Goal: Information Seeking & Learning: Learn about a topic

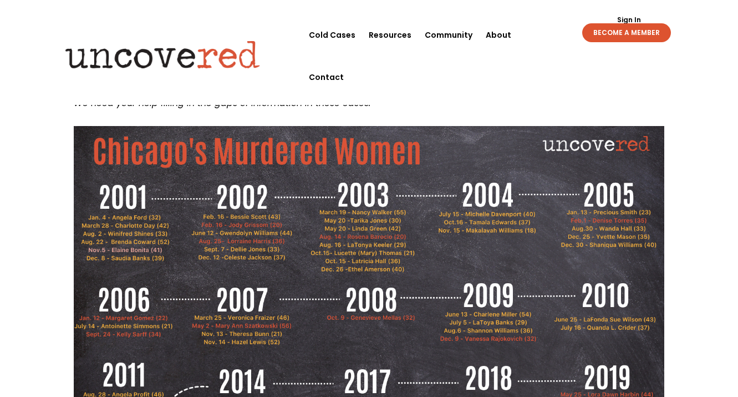
scroll to position [101, 0]
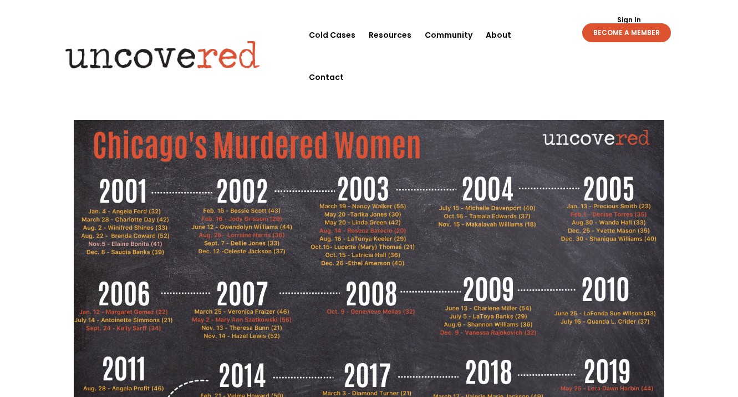
click at [121, 241] on img at bounding box center [369, 286] width 591 height 332
click at [121, 247] on img at bounding box center [369, 286] width 591 height 332
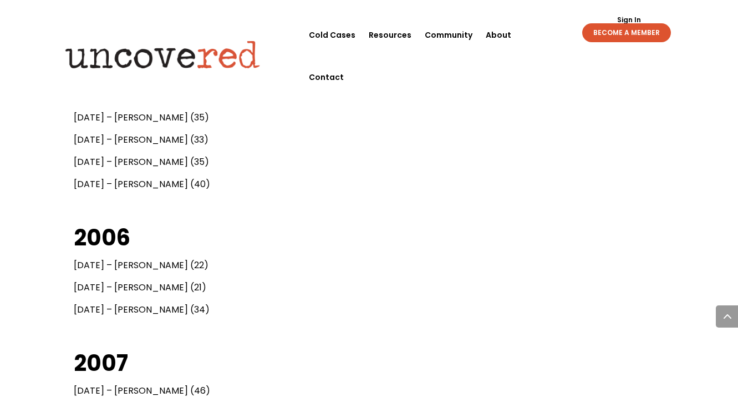
scroll to position [1438, 0]
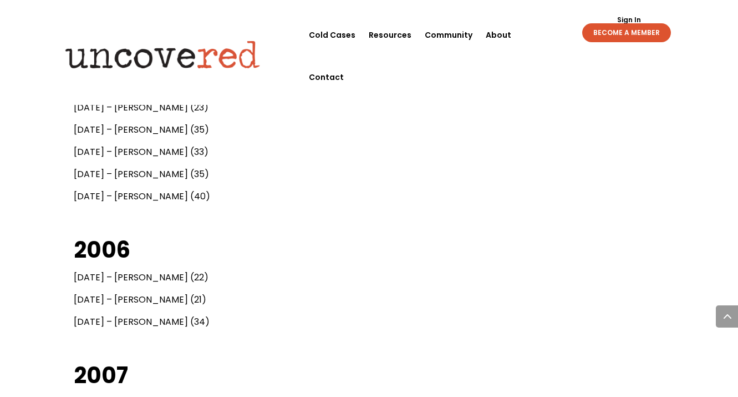
click at [146, 134] on span "Feb.1 – Denise Torres (35)" at bounding box center [141, 129] width 135 height 13
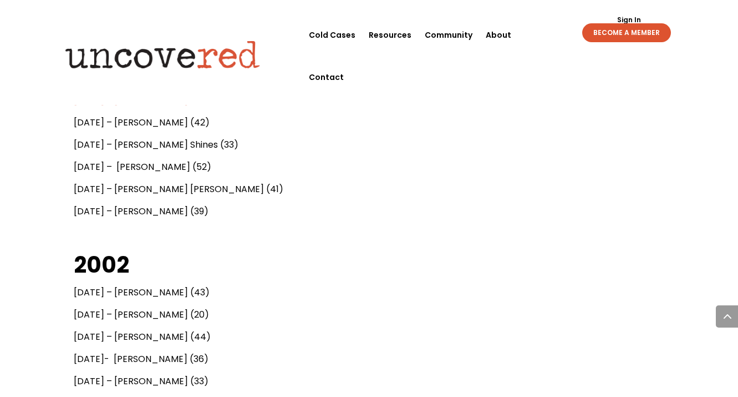
scroll to position [0, 0]
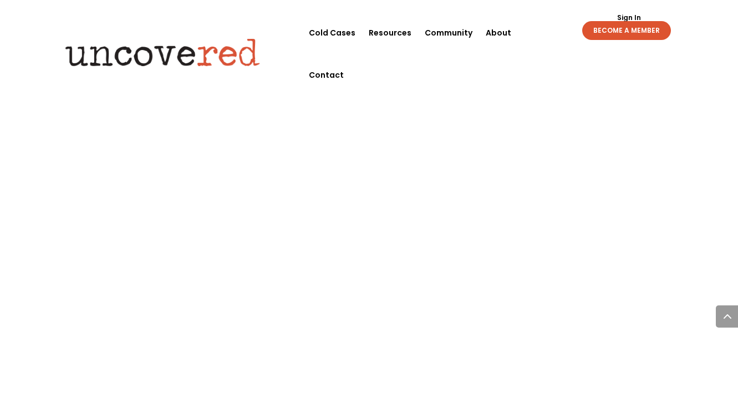
scroll to position [1303, 0]
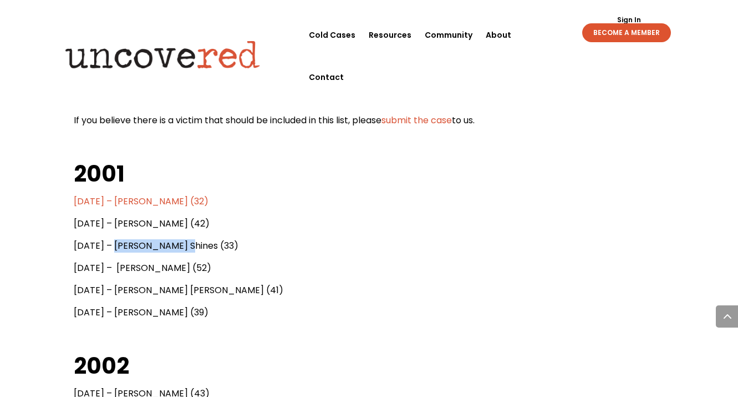
drag, startPoint x: 179, startPoint y: 246, endPoint x: 115, endPoint y: 246, distance: 63.8
click at [115, 246] on span "Aug. 2 – Winifred Shines (33)" at bounding box center [156, 245] width 165 height 13
copy span "Winifred Shines"
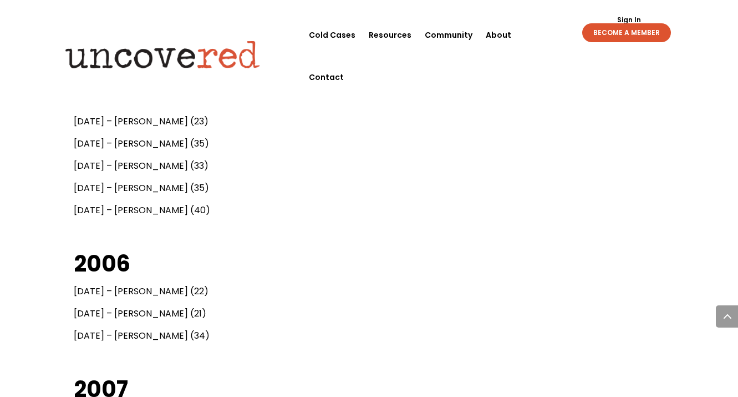
scroll to position [838, 0]
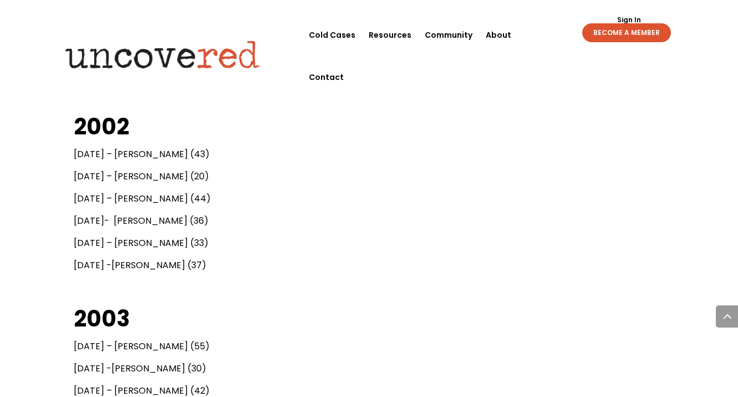
click at [313, 267] on p "Dec. 12 -Celeste Jackson (37)" at bounding box center [369, 270] width 591 height 22
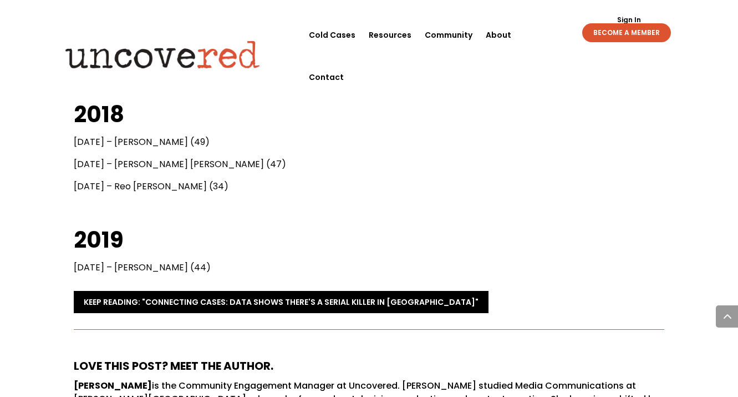
scroll to position [2524, 0]
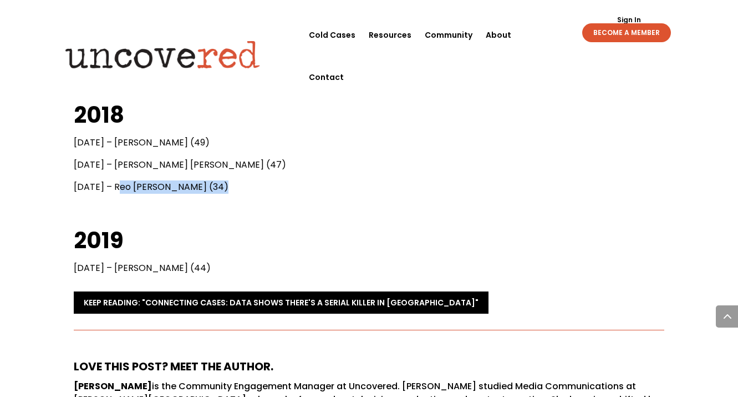
drag, startPoint x: 115, startPoint y: 186, endPoint x: 206, endPoint y: 186, distance: 91.0
click at [206, 186] on span "Sept. 10 – Reo Renee Holyfield (34)" at bounding box center [151, 186] width 155 height 13
copy span "Reo Renee Holyfield"
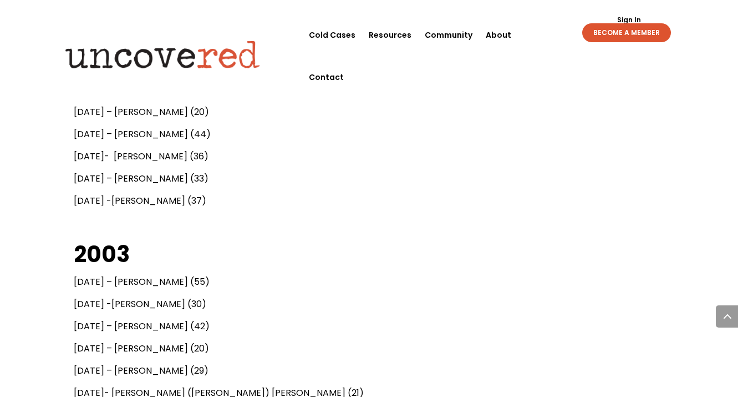
scroll to position [1790, 0]
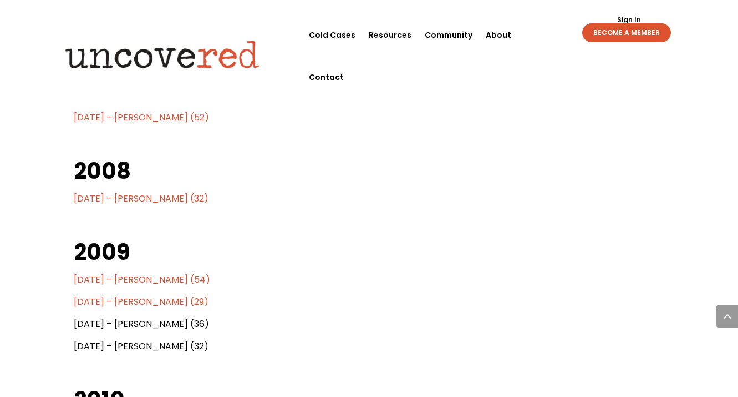
click at [361, 256] on h2 "2009" at bounding box center [369, 254] width 591 height 37
click at [127, 201] on span "Oct. 9 – Genevieve Mellas (32)" at bounding box center [141, 198] width 135 height 13
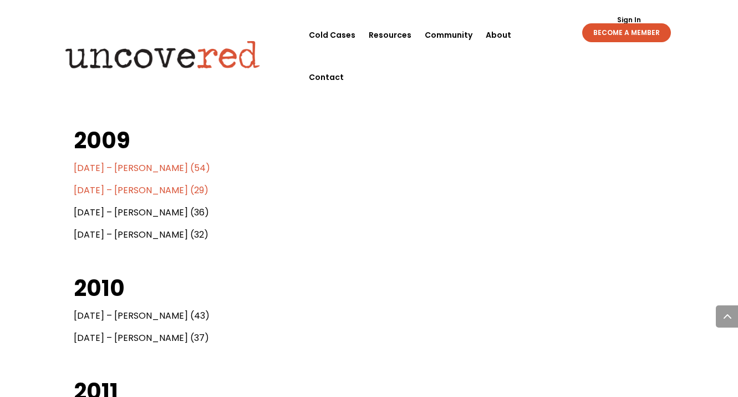
scroll to position [1901, 0]
click at [412, 181] on p "June 13 – Charlene Miller (54)" at bounding box center [369, 173] width 591 height 22
click at [445, 214] on p "Aug.6 – Shannon Williams (36)" at bounding box center [369, 217] width 591 height 22
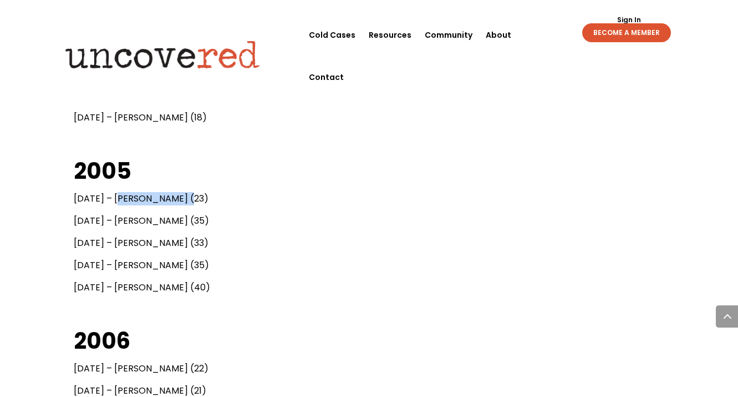
drag, startPoint x: 115, startPoint y: 199, endPoint x: 179, endPoint y: 198, distance: 64.4
click at [179, 198] on span "Jan. 13 – Precious Smith (23)" at bounding box center [141, 198] width 135 height 13
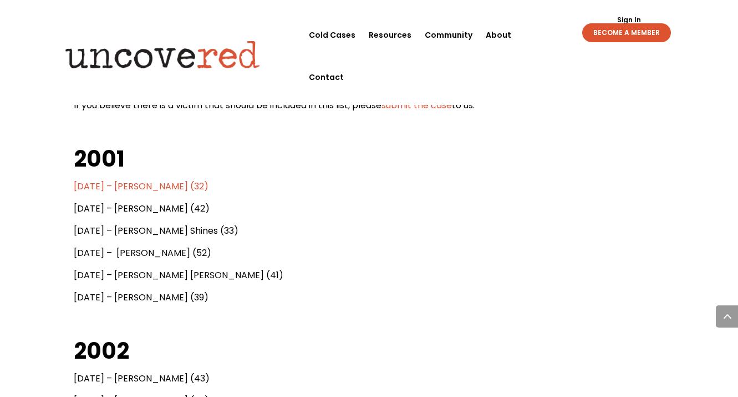
scroll to position [1790, 0]
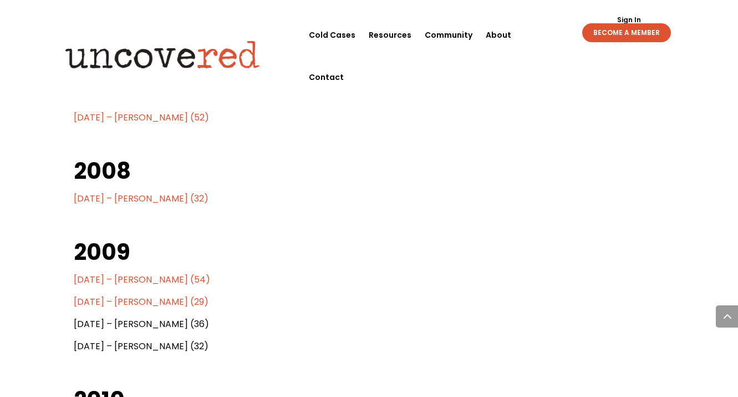
click at [487, 156] on h2 "2008" at bounding box center [369, 173] width 591 height 37
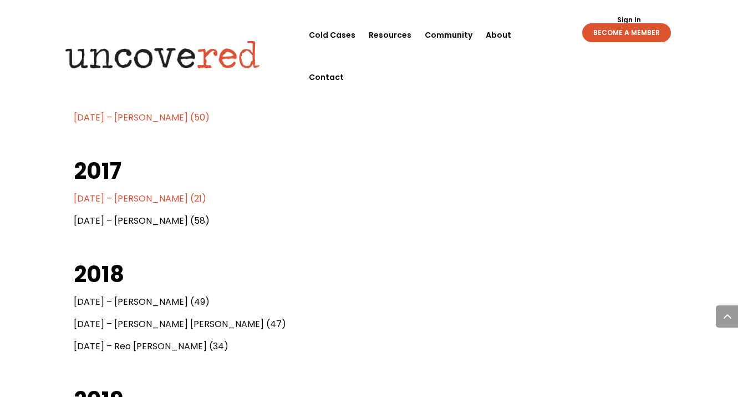
click at [174, 196] on span "March 3 – Diamond Turner (21)" at bounding box center [140, 198] width 133 height 13
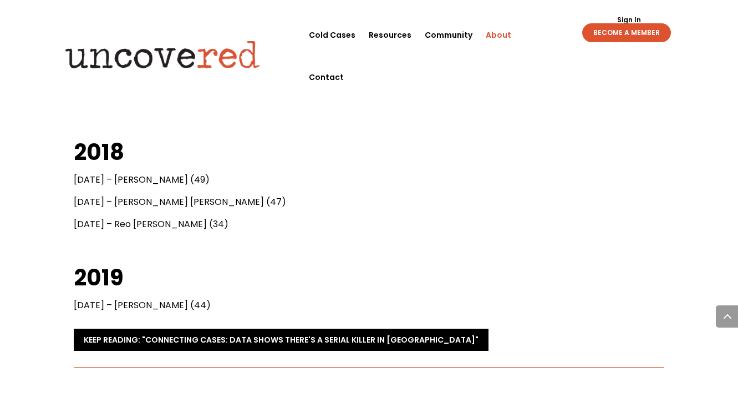
scroll to position [1687, 0]
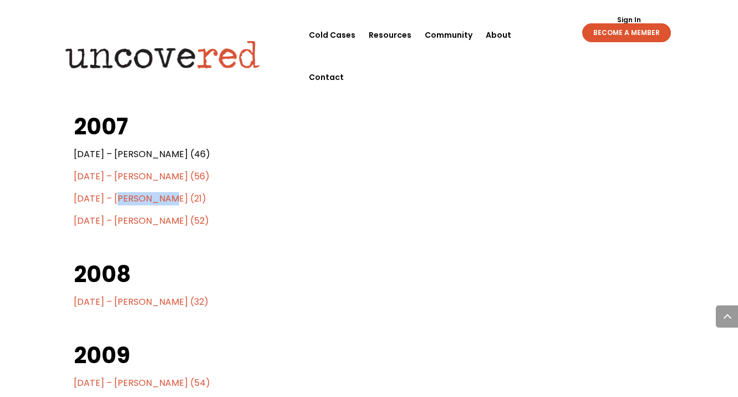
click at [171, 197] on span "Nov. 13 – Theresa Bunn (21)" at bounding box center [140, 198] width 133 height 13
click at [167, 220] on span "Nov. 14 – Hazel Lewis (52)" at bounding box center [141, 220] width 135 height 13
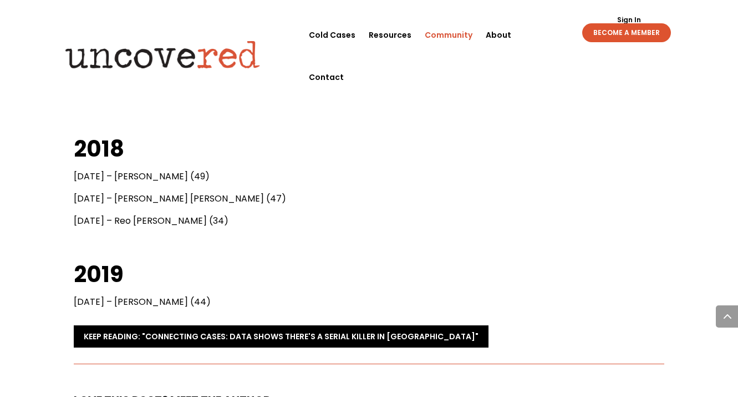
scroll to position [1517, 0]
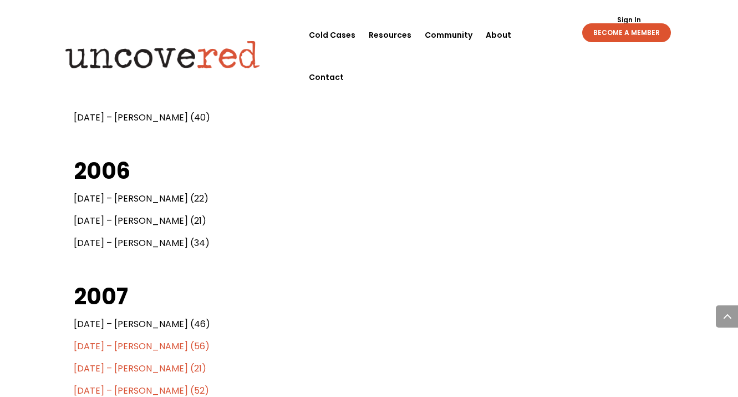
click at [179, 197] on span "Jan. 12 – Margaret Gomez (22)" at bounding box center [141, 198] width 135 height 13
drag, startPoint x: 187, startPoint y: 200, endPoint x: 113, endPoint y: 201, distance: 74.3
click at [113, 201] on span "Jan. 12 – Margaret Gomez (22)" at bounding box center [141, 198] width 135 height 13
copy span "Margaret Gomez"
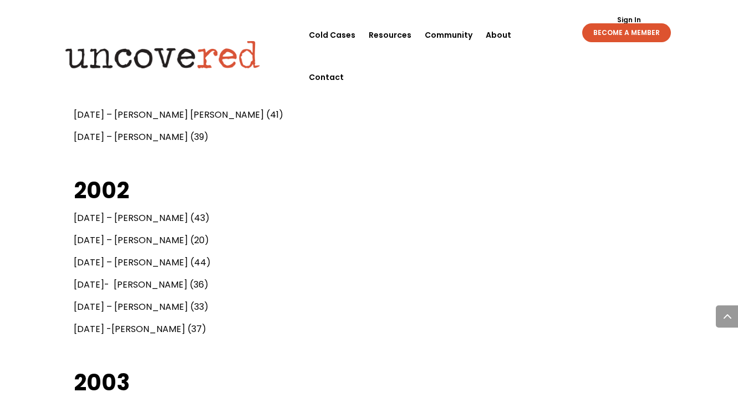
scroll to position [779, 0]
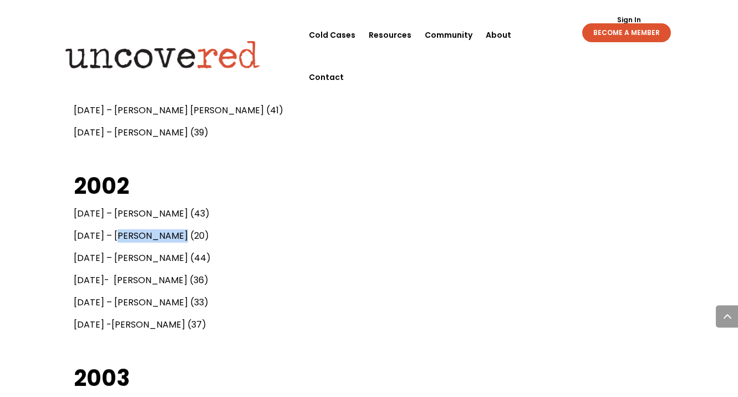
drag, startPoint x: 172, startPoint y: 237, endPoint x: 113, endPoint y: 240, distance: 58.9
click at [113, 240] on span "Feb. 16 – Jody Grissom (20)" at bounding box center [141, 235] width 135 height 13
copy span "Jody Grissom"
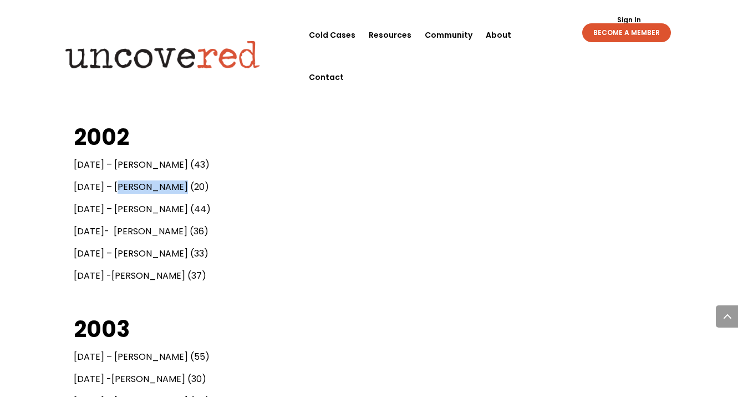
scroll to position [828, 0]
drag, startPoint x: 178, startPoint y: 232, endPoint x: 115, endPoint y: 234, distance: 63.3
click at [115, 234] on span "Aug. 25- Lorraine Harris (36)" at bounding box center [141, 230] width 135 height 13
copy span "Lorraine Harris"
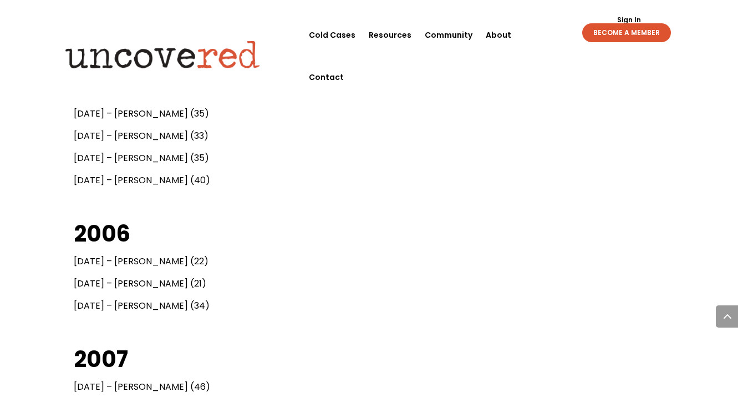
scroll to position [1456, 0]
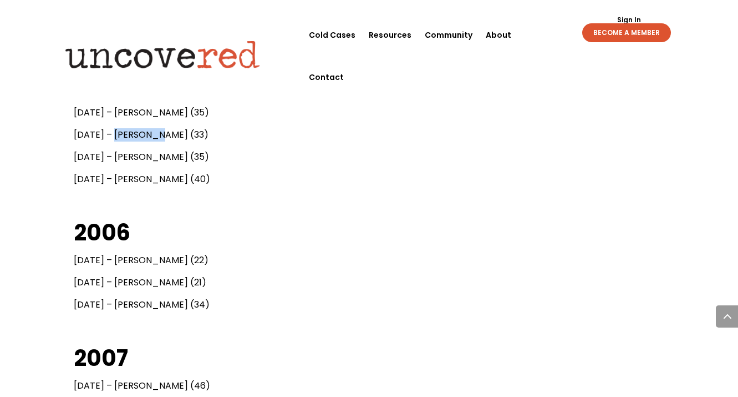
drag, startPoint x: 117, startPoint y: 134, endPoint x: 164, endPoint y: 138, distance: 47.3
click at [164, 138] on span "Aug.30 – Wanda Hall (33)" at bounding box center [141, 134] width 135 height 13
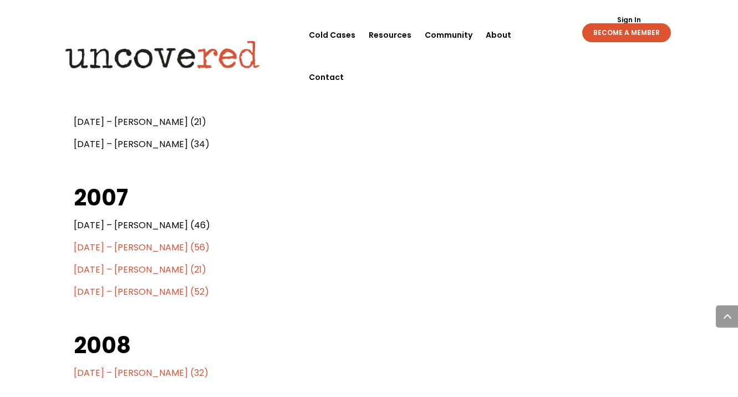
scroll to position [1611, 0]
